Goal: Transaction & Acquisition: Purchase product/service

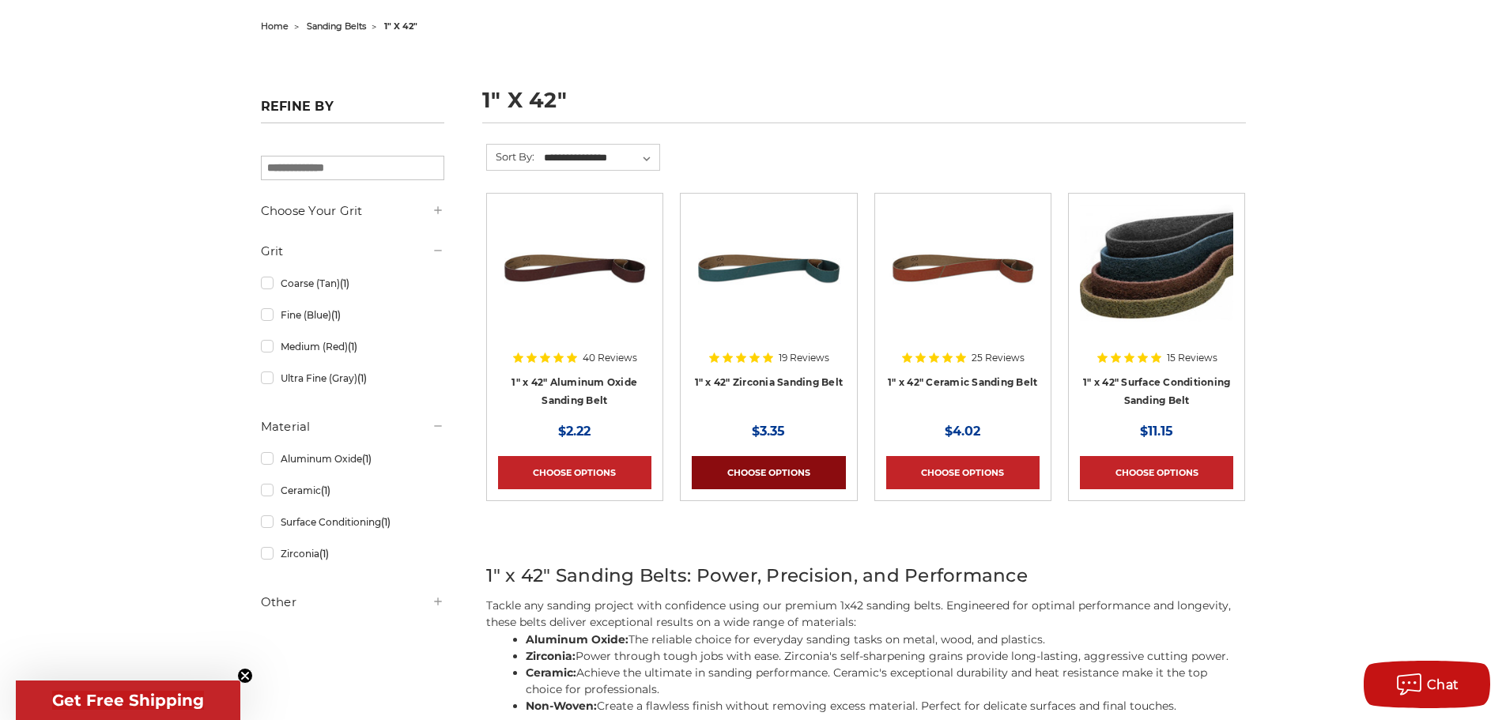
scroll to position [237, 0]
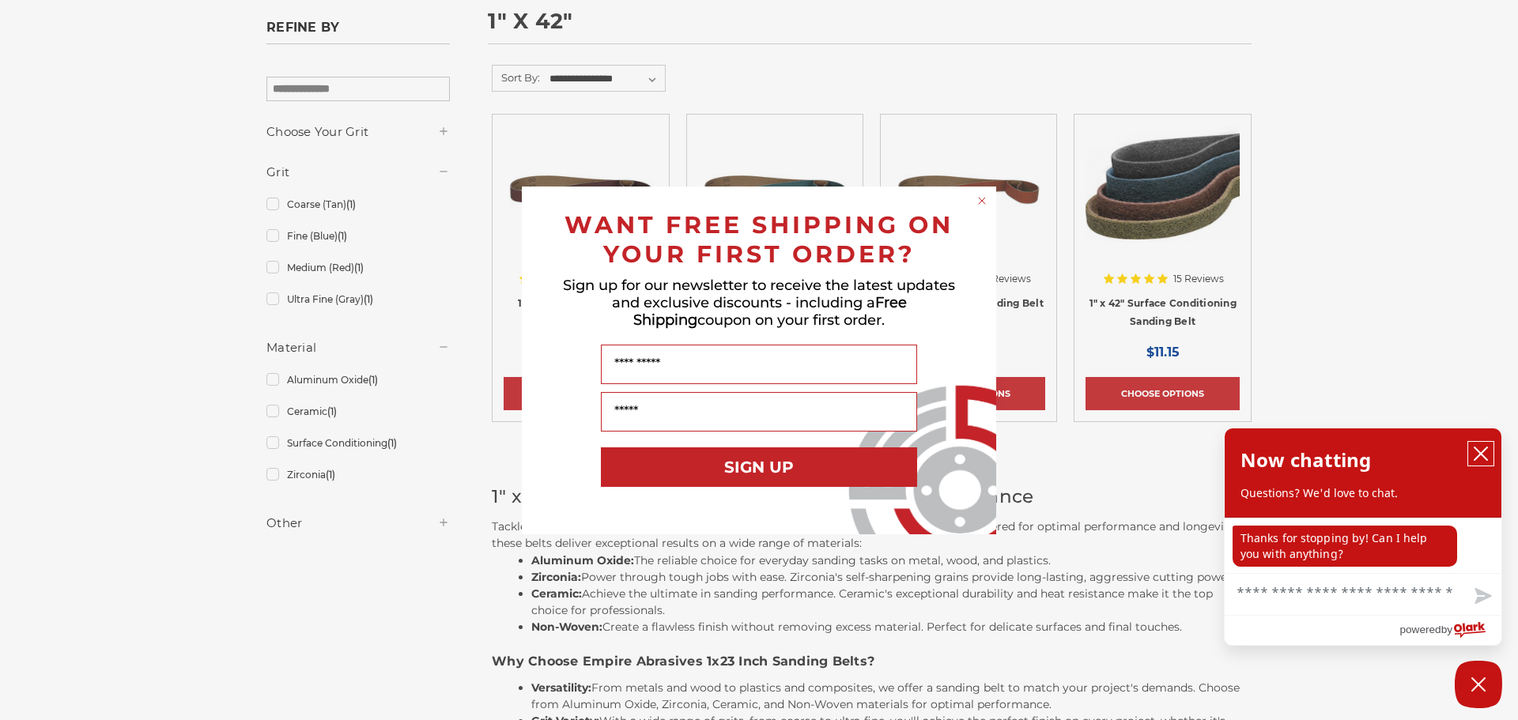
click at [1485, 456] on icon "close chatbox" at bounding box center [1481, 454] width 16 height 16
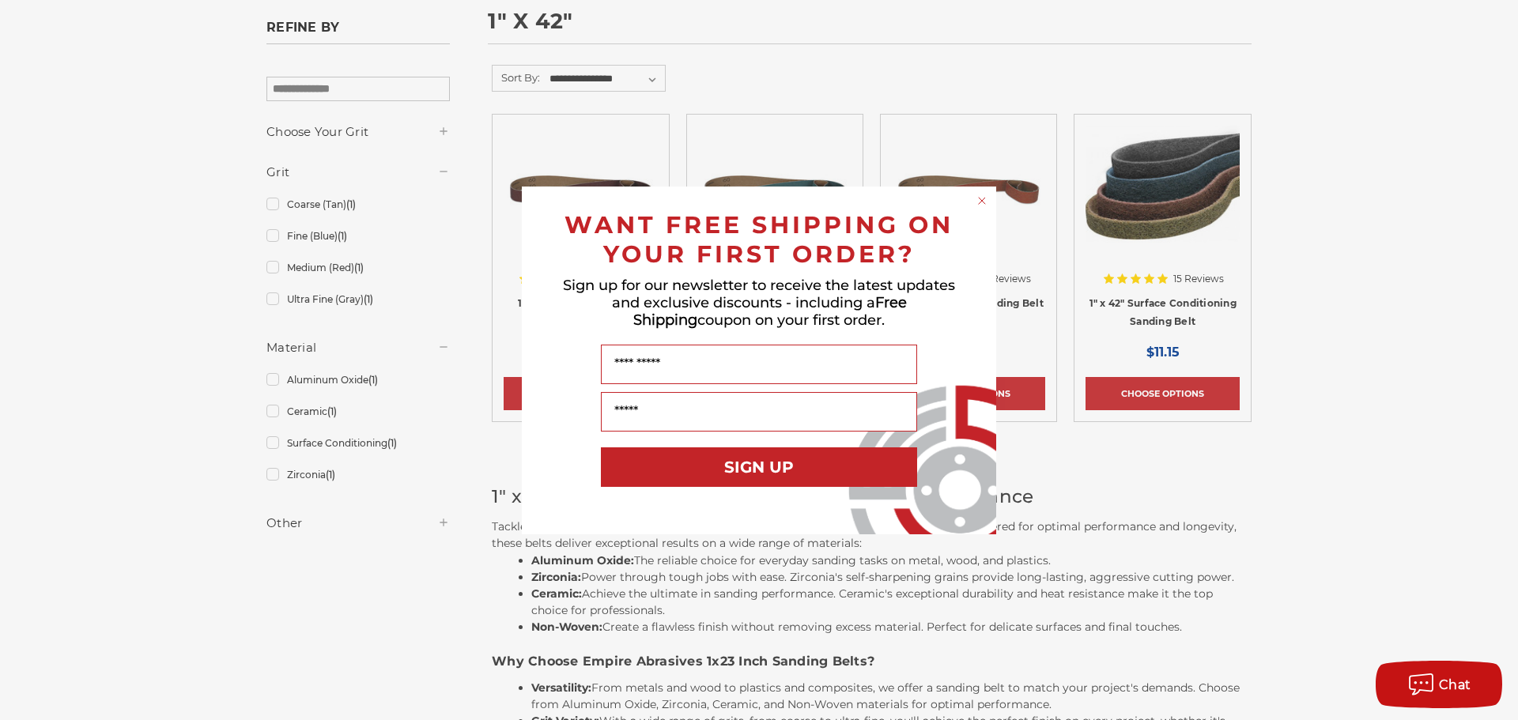
click at [985, 198] on circle "Close dialog" at bounding box center [982, 200] width 15 height 15
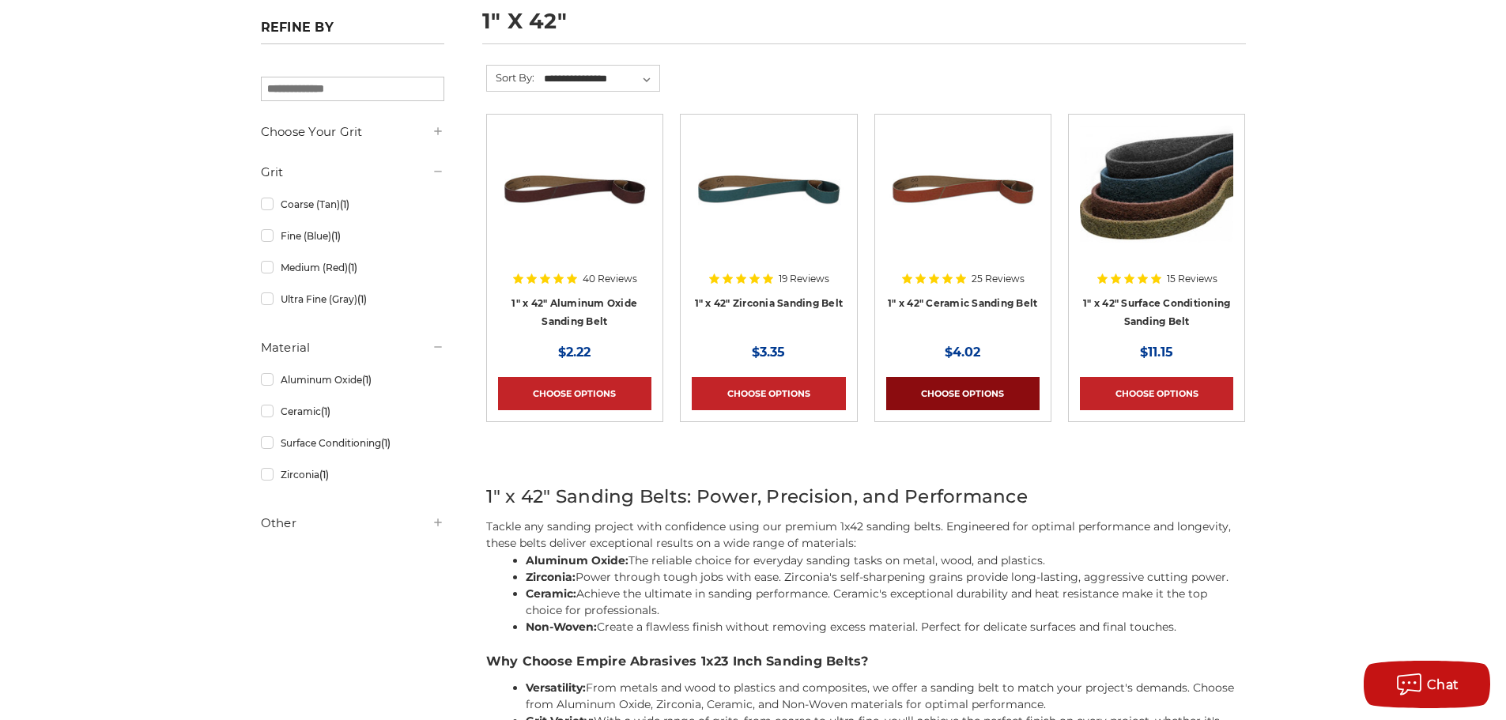
click at [972, 394] on link "Choose Options" at bounding box center [962, 393] width 153 height 33
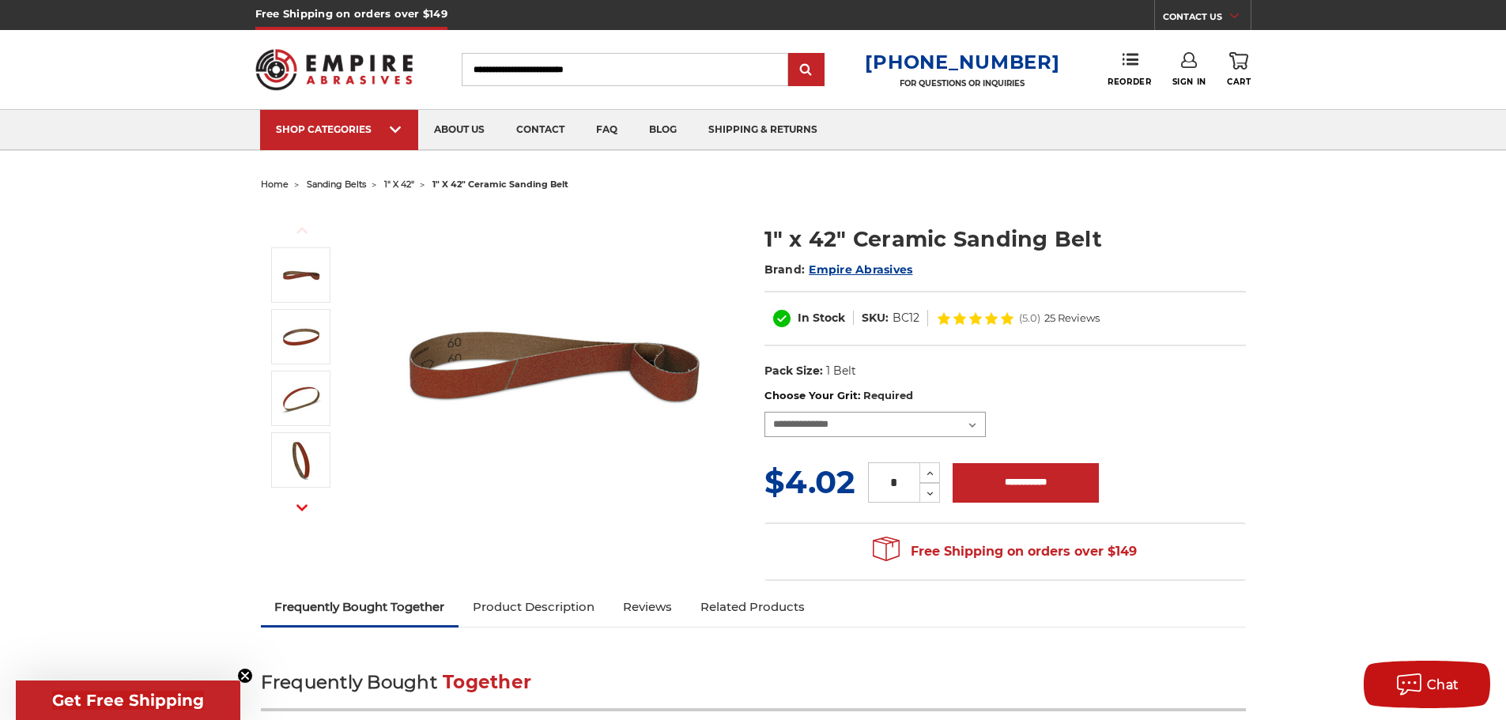
click at [973, 422] on select "**********" at bounding box center [874, 424] width 221 height 25
click at [1142, 383] on dl "UPC: Pack Size: 1 Belt Material: Ceramic" at bounding box center [1004, 371] width 481 height 33
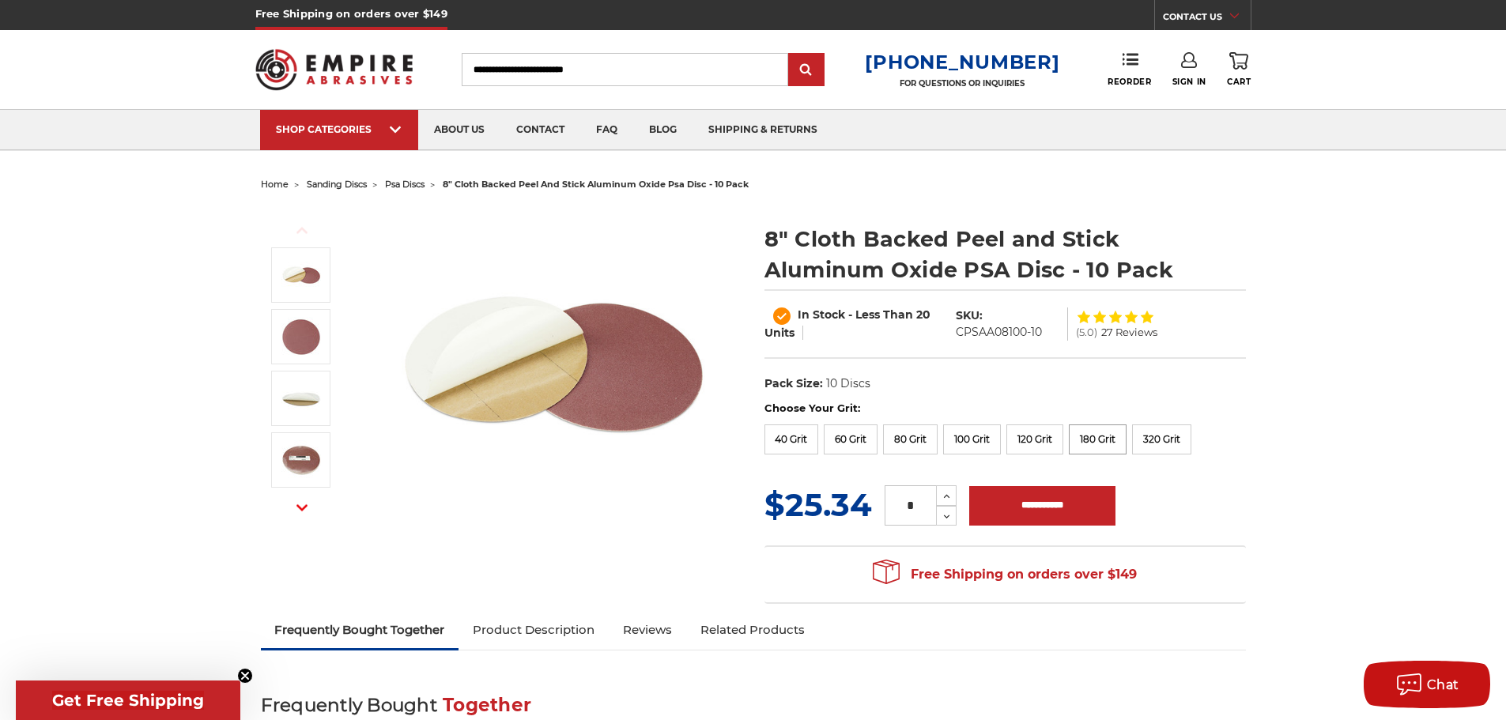
click at [1108, 441] on label "180 Grit" at bounding box center [1098, 440] width 58 height 30
click at [1166, 435] on label "320 Grit" at bounding box center [1161, 440] width 59 height 30
click at [801, 440] on label "40 Grit" at bounding box center [791, 440] width 55 height 30
